Goal: Use online tool/utility: Use online tool/utility

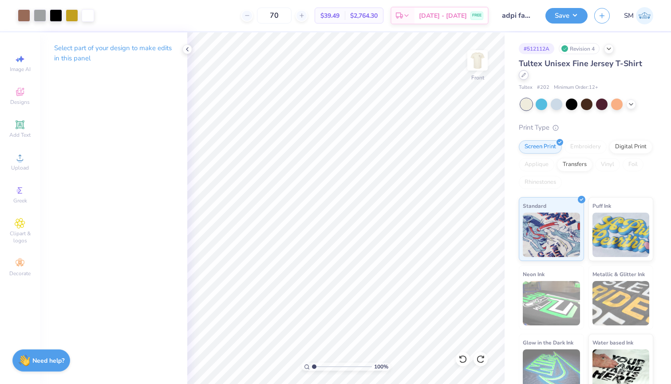
click at [529, 70] on div at bounding box center [524, 75] width 10 height 10
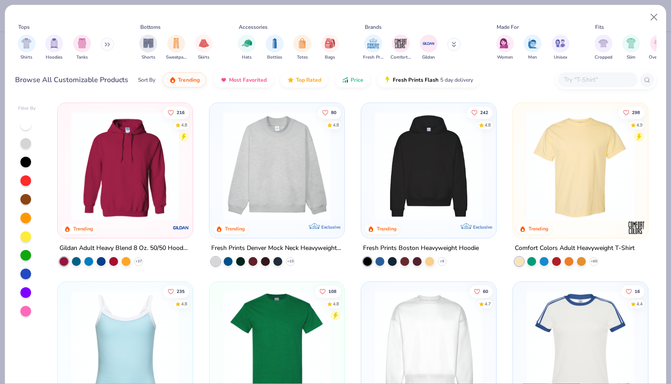
click at [590, 83] on input "text" at bounding box center [597, 80] width 68 height 10
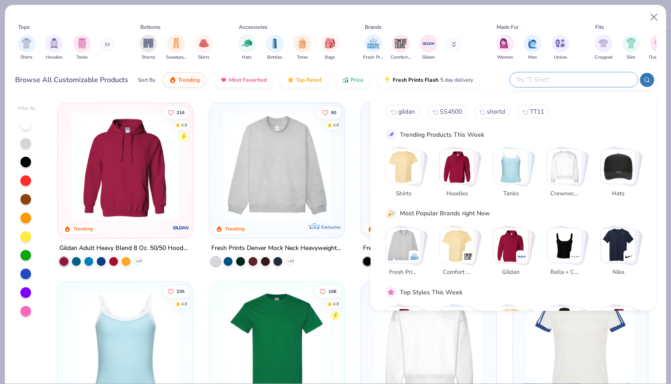
click at [485, 66] on div "Tops Shirts Hoodies Tanks Bottoms Shorts Sweatpants Skirts Accessories Hats Bot…" at bounding box center [335, 44] width 641 height 48
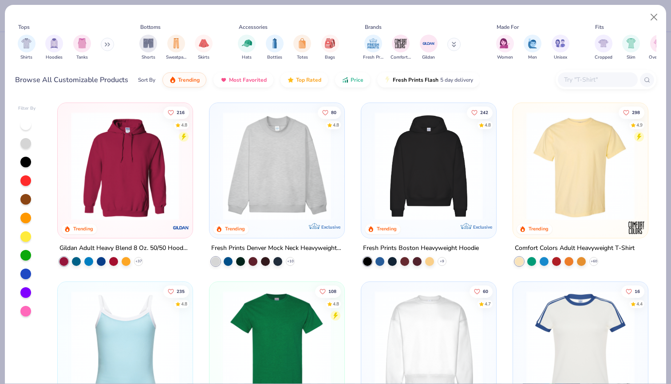
click at [555, 144] on img at bounding box center [580, 166] width 117 height 108
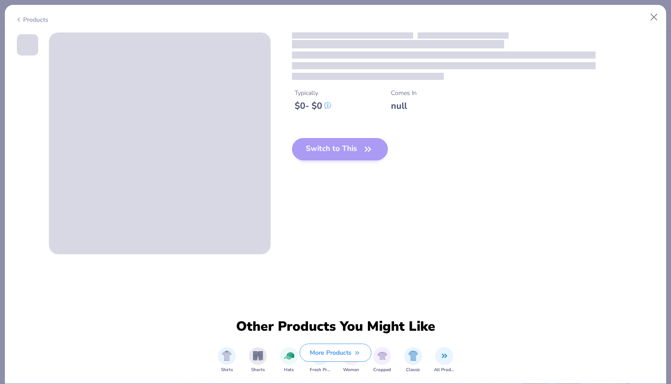
click at [344, 160] on button "Switch to This" at bounding box center [340, 149] width 96 height 22
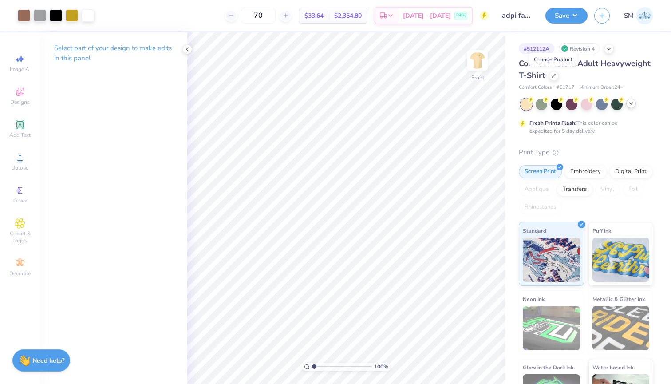
click at [631, 105] on icon at bounding box center [631, 103] width 7 height 7
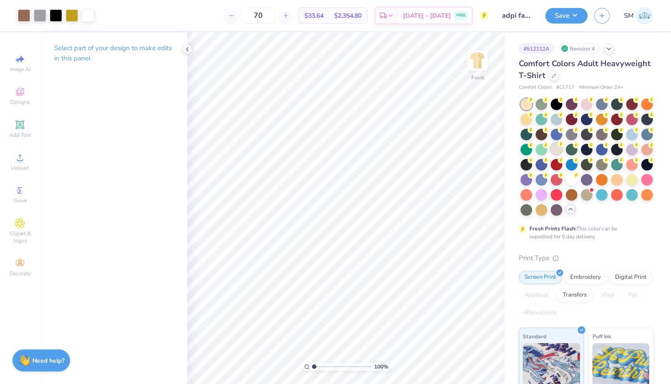
click at [560, 146] on circle at bounding box center [561, 144] width 6 height 6
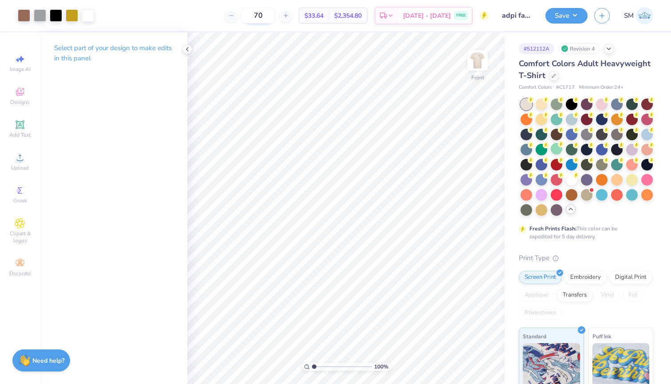
click at [276, 11] on input "70" at bounding box center [258, 16] width 35 height 16
type input "7"
type input "170"
click at [457, 16] on span "FREE" at bounding box center [460, 17] width 9 height 6
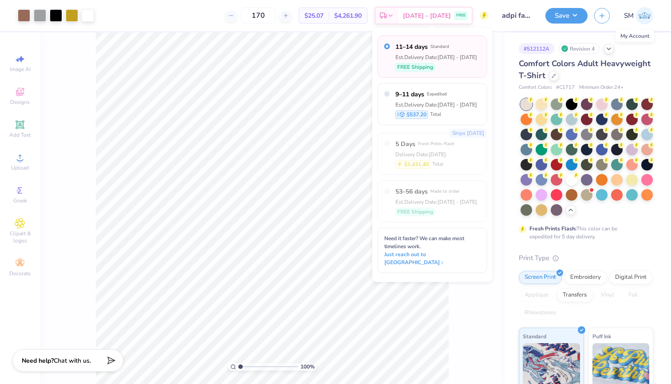
click at [646, 13] on img at bounding box center [644, 15] width 17 height 17
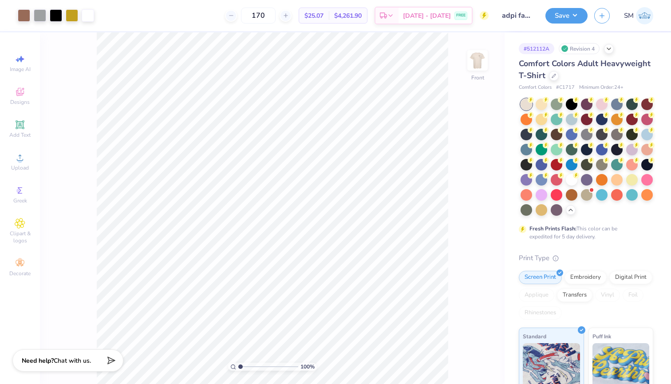
click at [645, 18] on img at bounding box center [644, 15] width 17 height 17
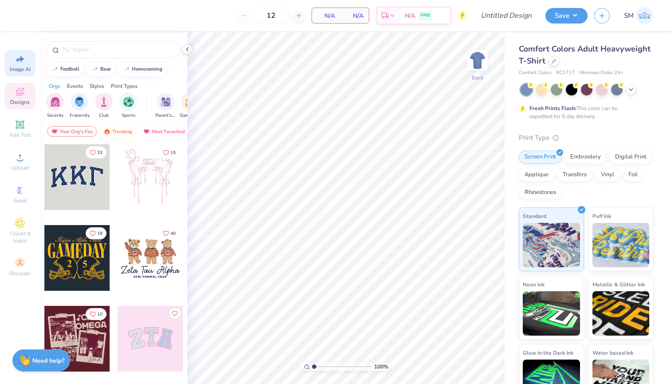
click at [23, 67] on span "Image AI" at bounding box center [20, 69] width 21 height 7
select select "4"
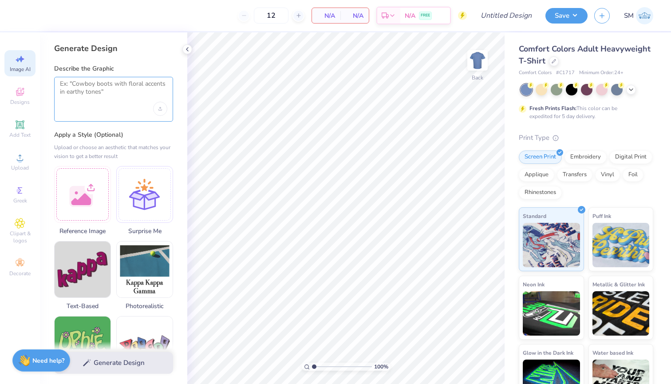
click at [104, 97] on textarea at bounding box center [113, 91] width 107 height 22
type textarea "l"
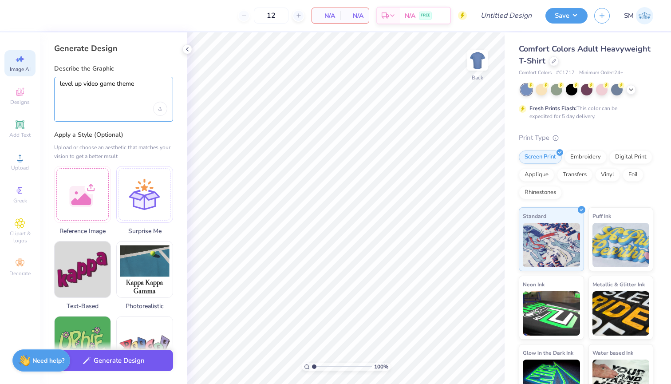
type textarea "level up video game theme"
click at [124, 356] on button "Generate Design" at bounding box center [113, 361] width 119 height 22
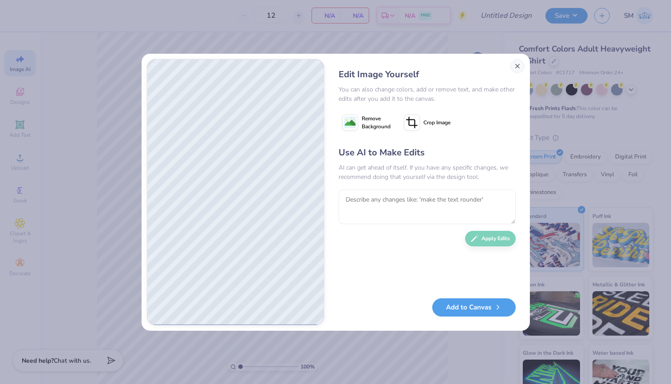
click at [519, 65] on button "Close" at bounding box center [518, 66] width 14 height 14
